Goal: Information Seeking & Learning: Learn about a topic

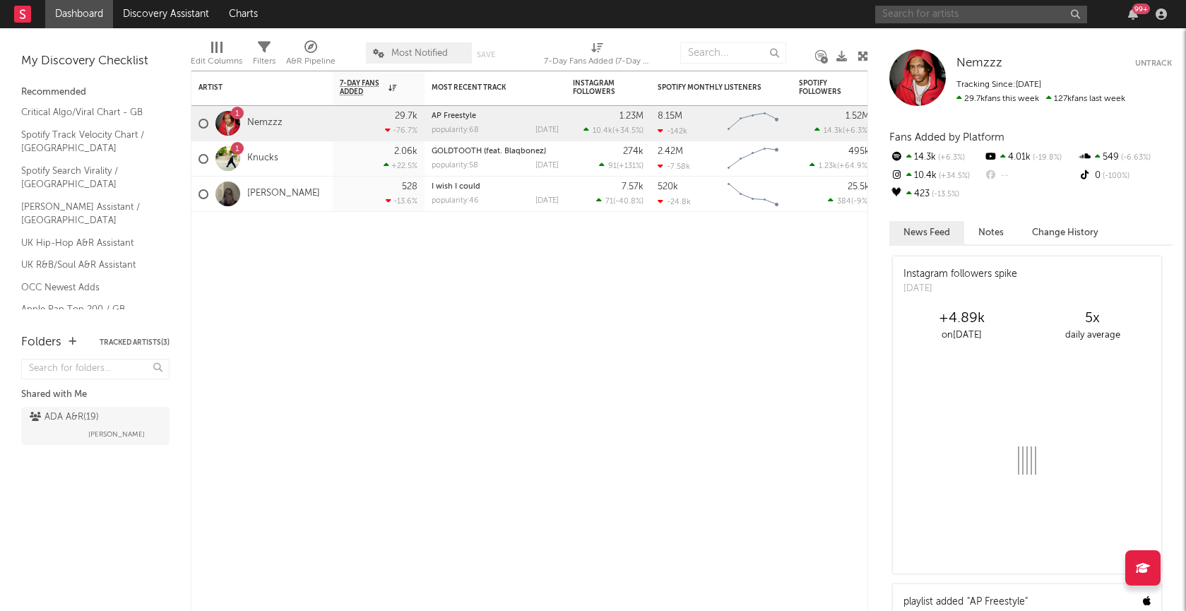
click at [991, 14] on input "text" at bounding box center [981, 15] width 212 height 18
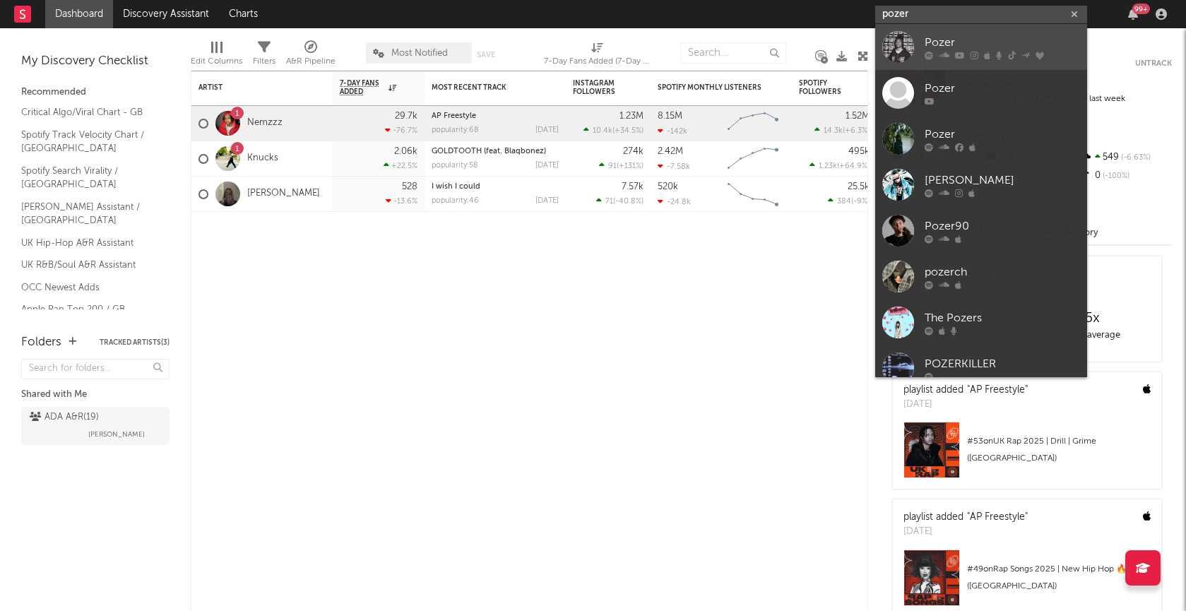
type input "pozer"
click at [907, 51] on div at bounding box center [898, 47] width 32 height 32
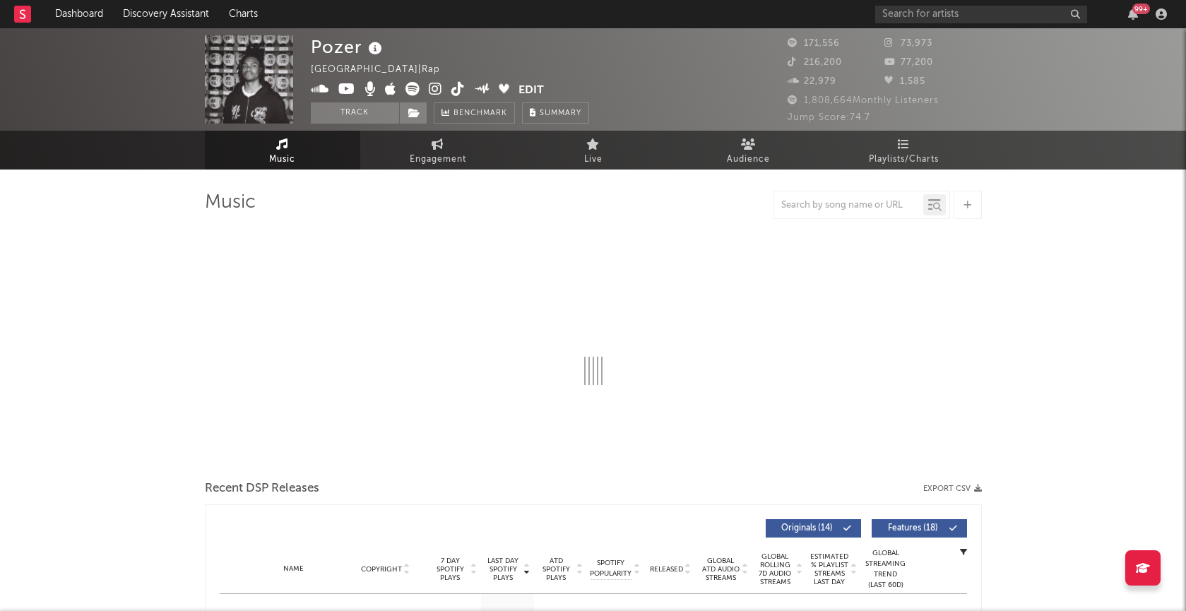
select select "6m"
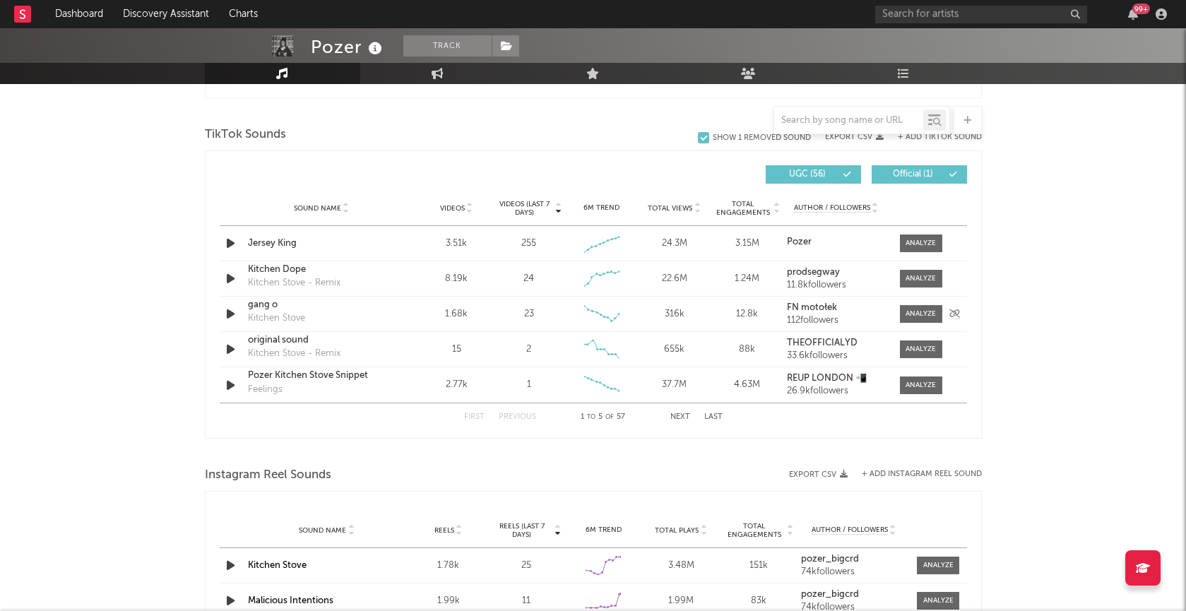
scroll to position [887, 0]
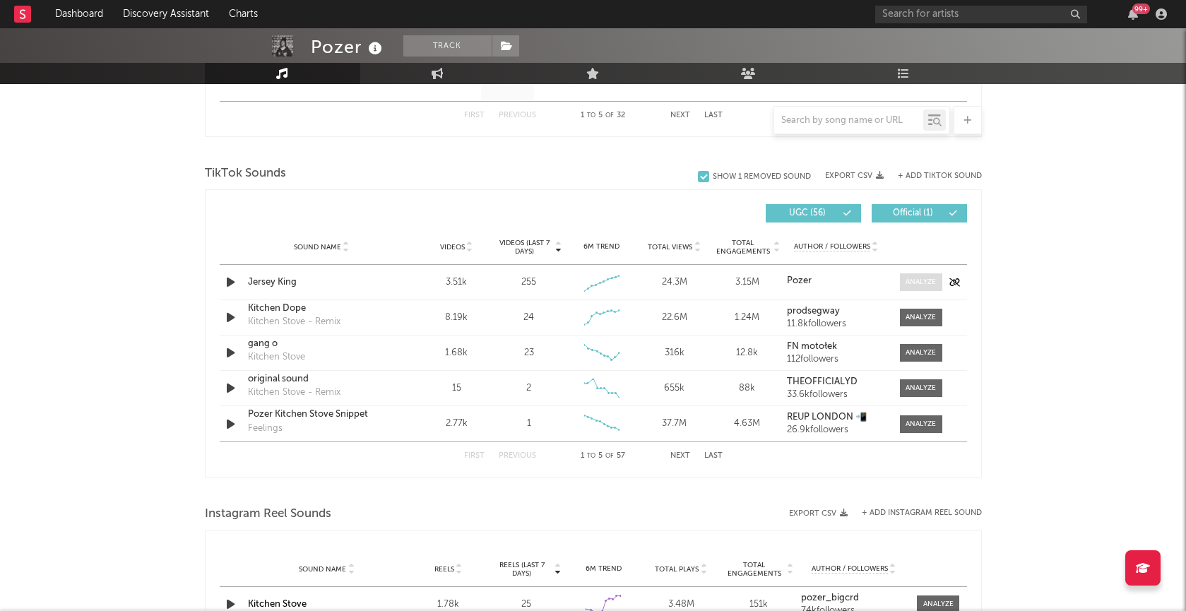
click at [920, 278] on div at bounding box center [920, 282] width 30 height 11
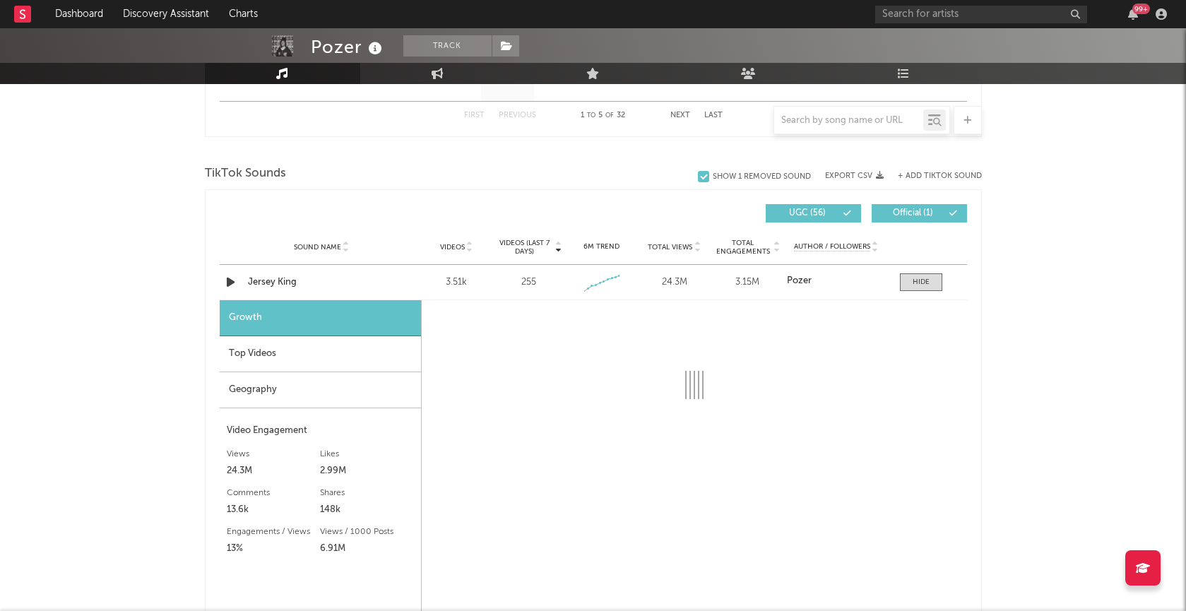
select select "1w"
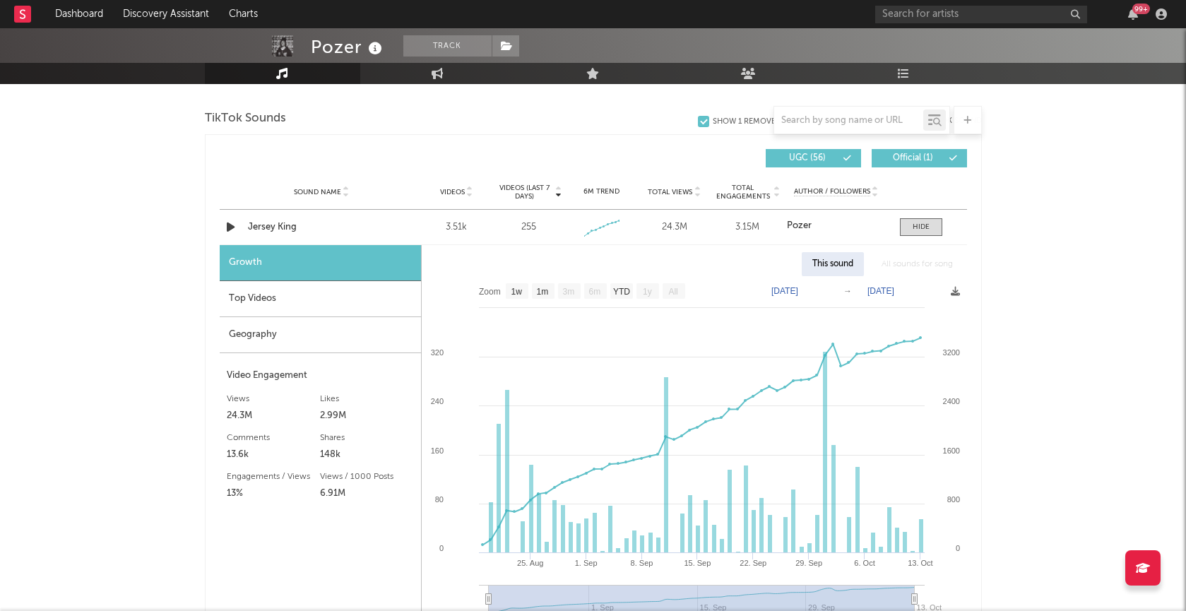
scroll to position [951, 0]
